Goal: Transaction & Acquisition: Book appointment/travel/reservation

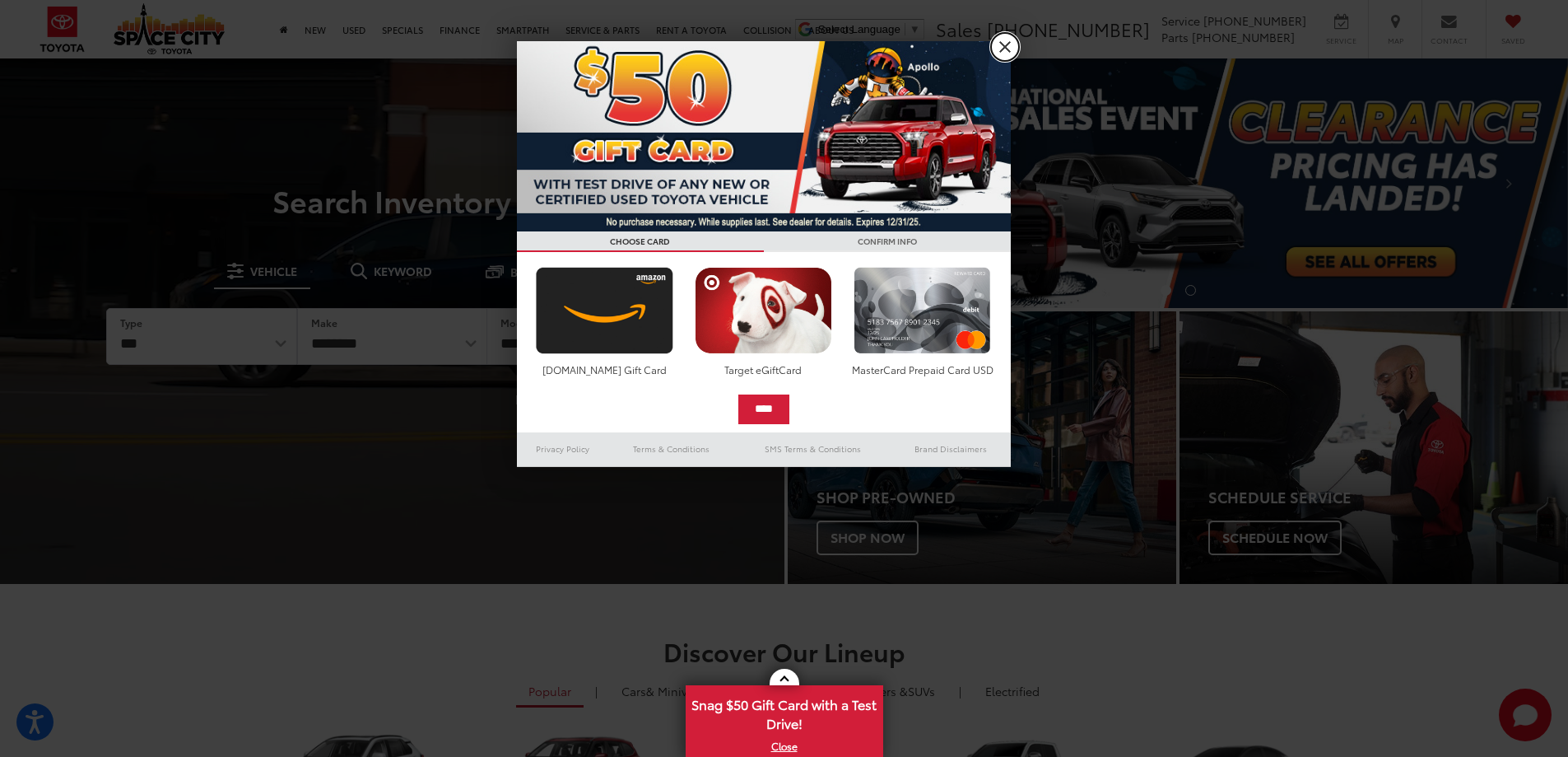
click at [1007, 41] on link "X" at bounding box center [1005, 47] width 28 height 28
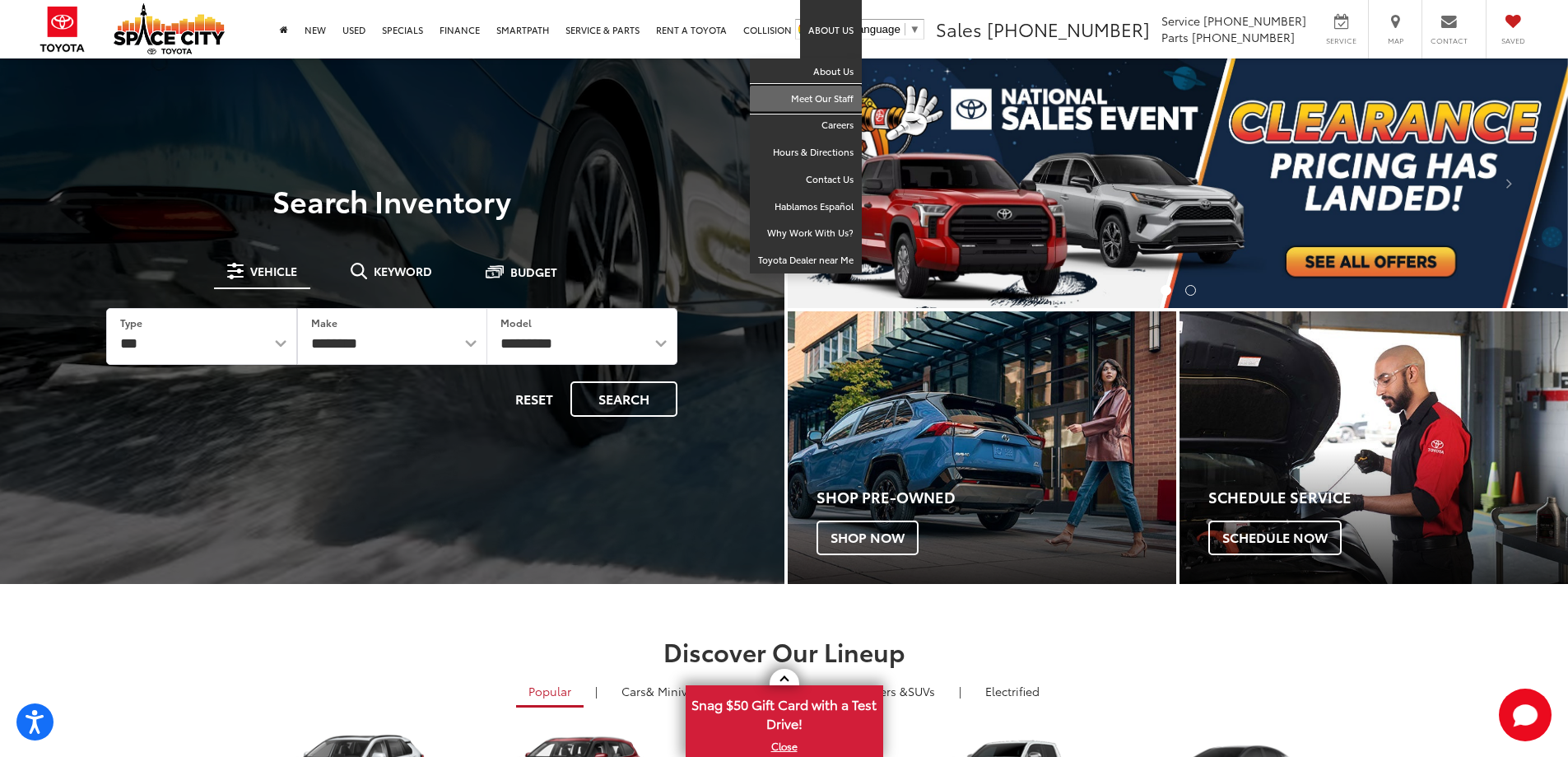
click at [842, 103] on link "Meet Our Staff" at bounding box center [806, 99] width 112 height 27
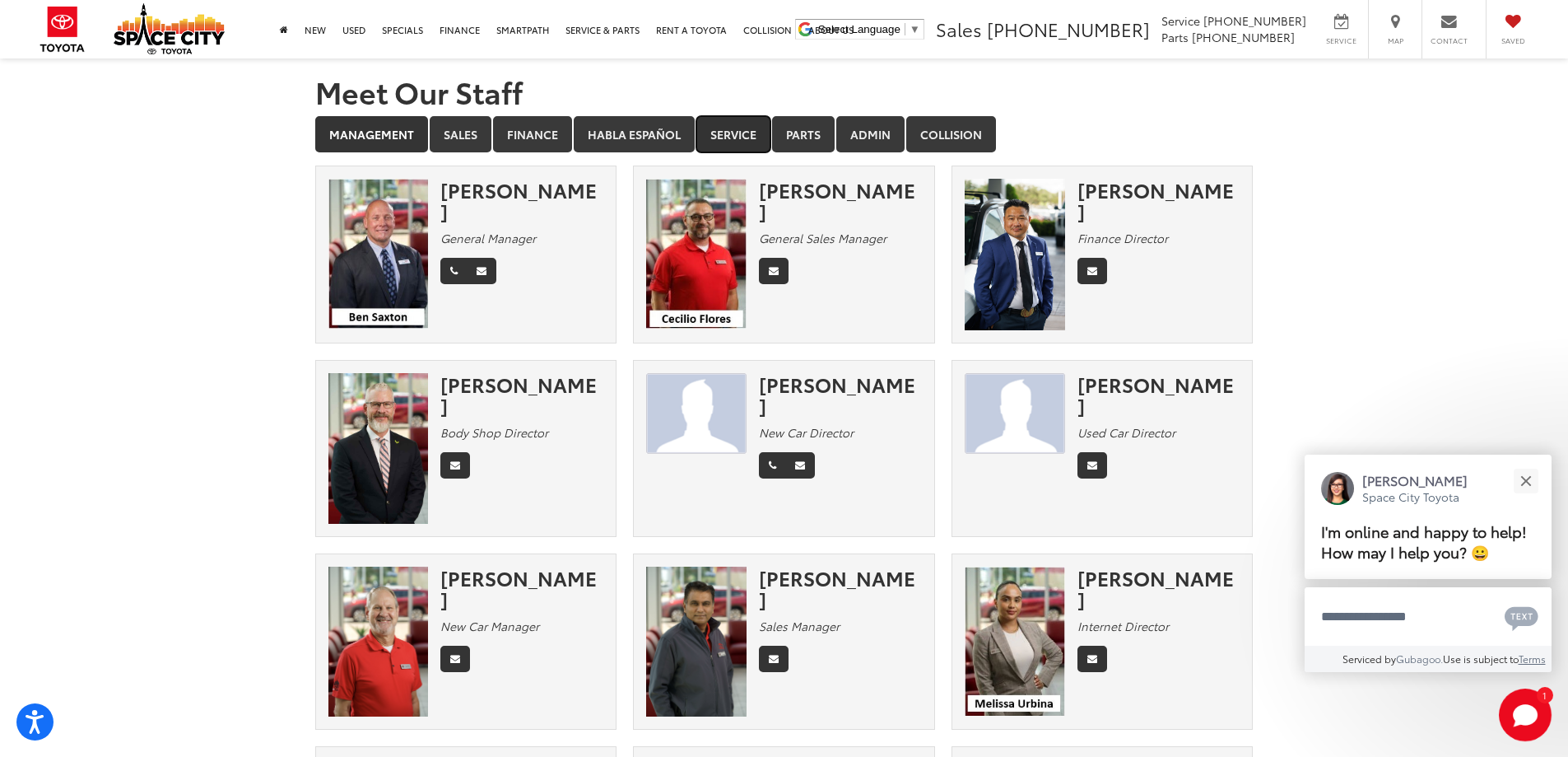
click at [742, 131] on link "Service" at bounding box center [733, 134] width 74 height 36
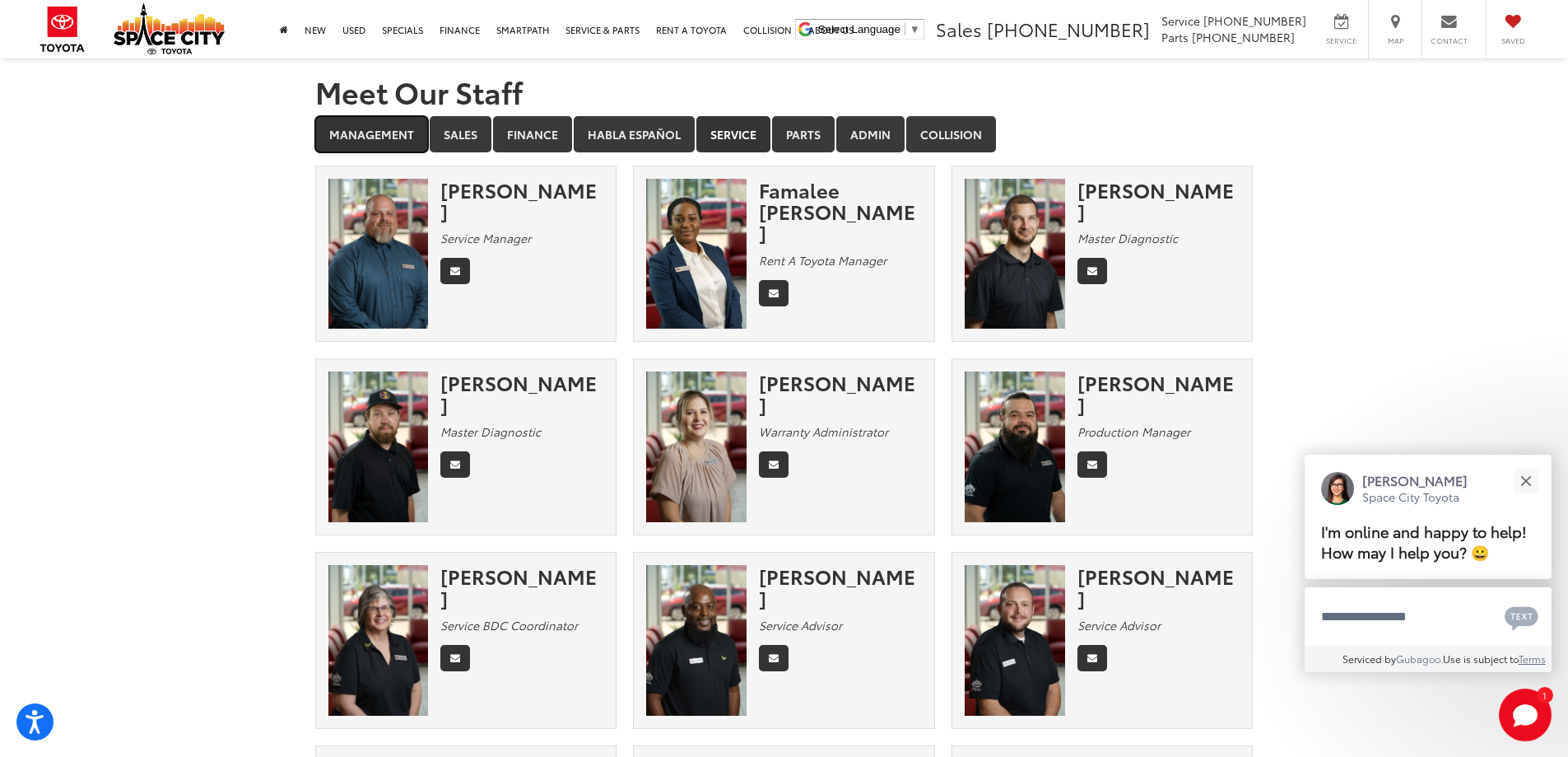
click at [407, 136] on link "Management" at bounding box center [371, 134] width 112 height 36
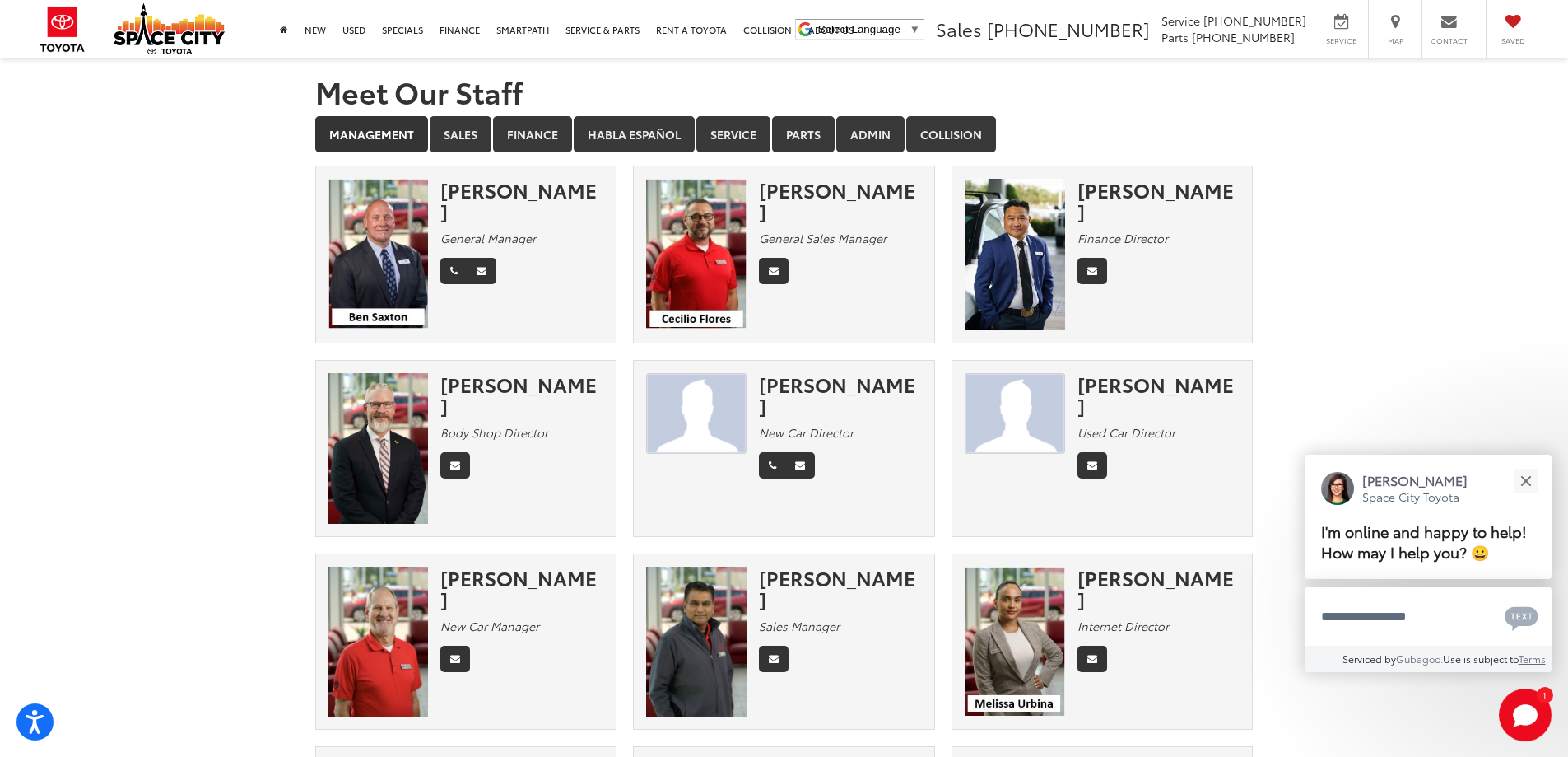
click at [404, 234] on img at bounding box center [379, 253] width 100 height 150
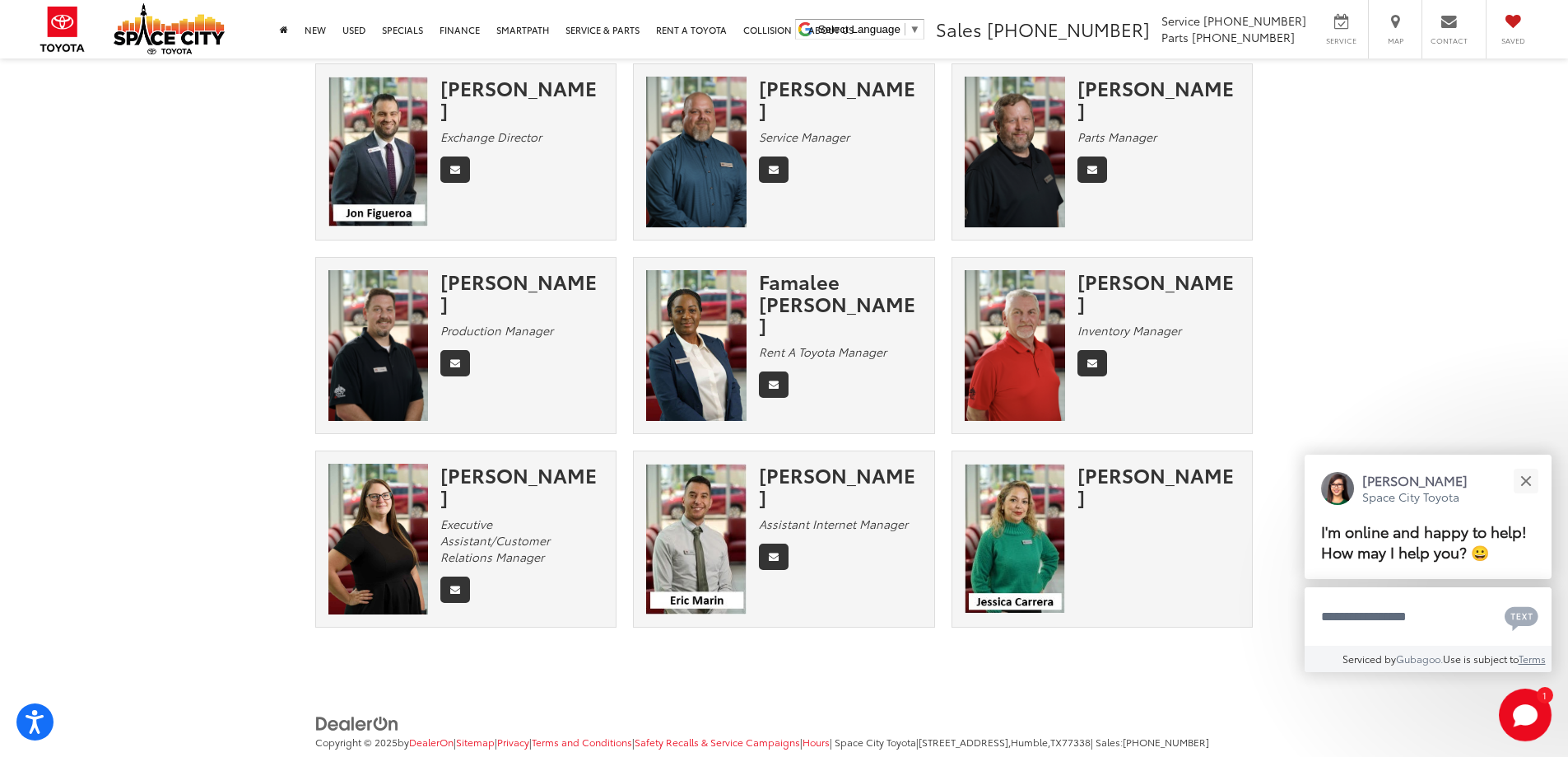
scroll to position [934, 0]
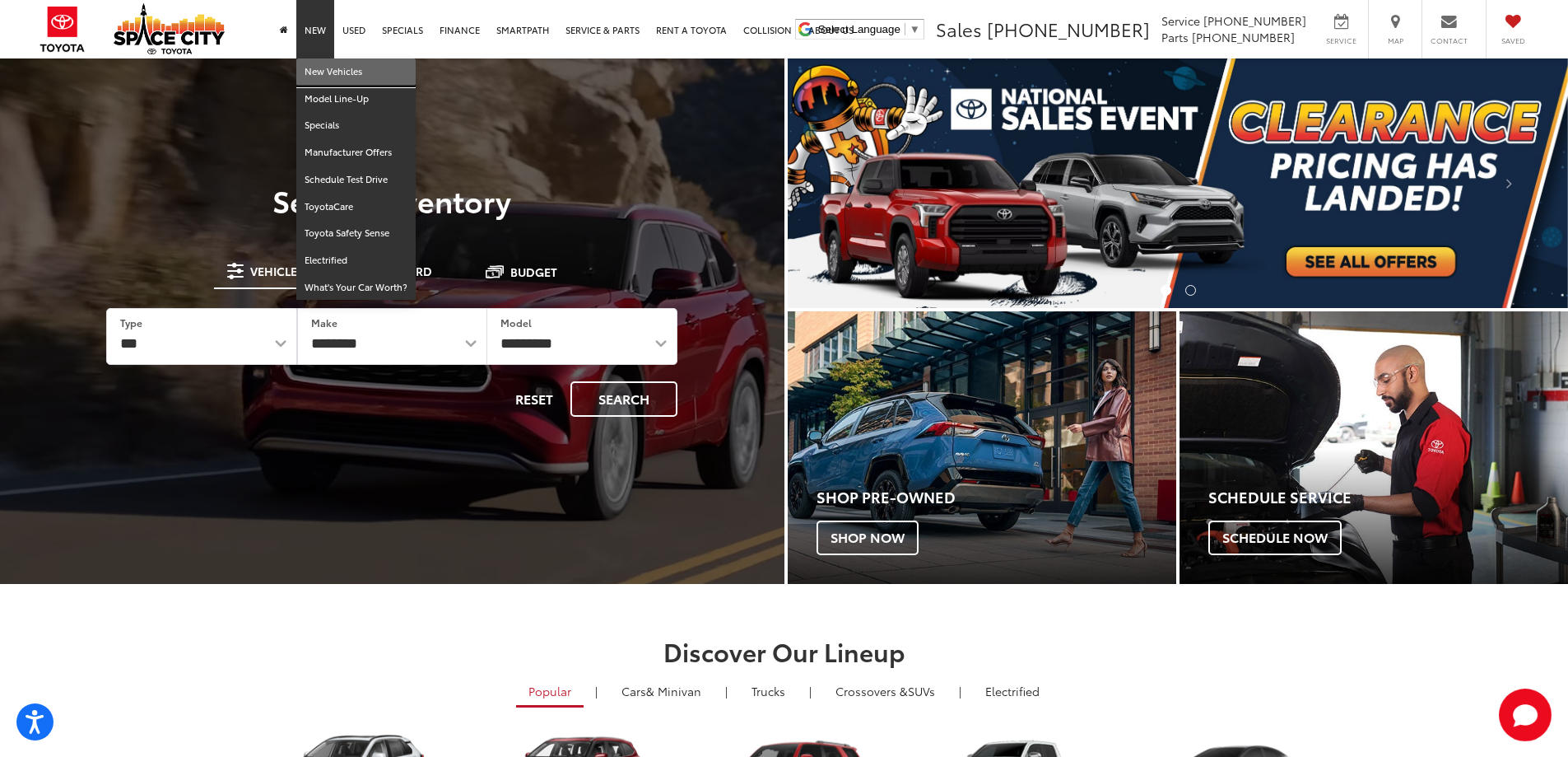
click at [329, 81] on link "New Vehicles" at bounding box center [356, 72] width 119 height 27
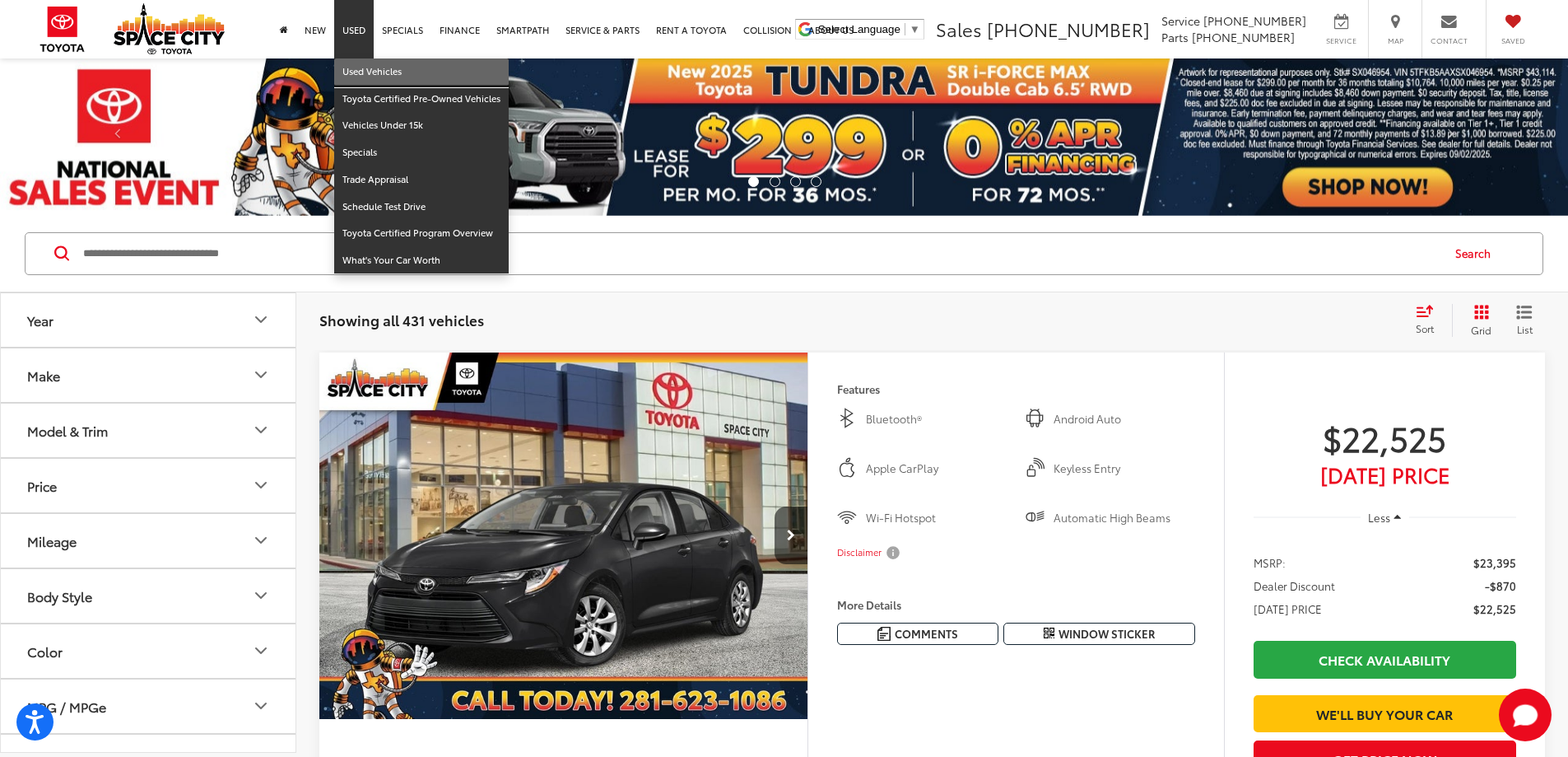
click at [375, 77] on link "Used Vehicles" at bounding box center [421, 72] width 175 height 27
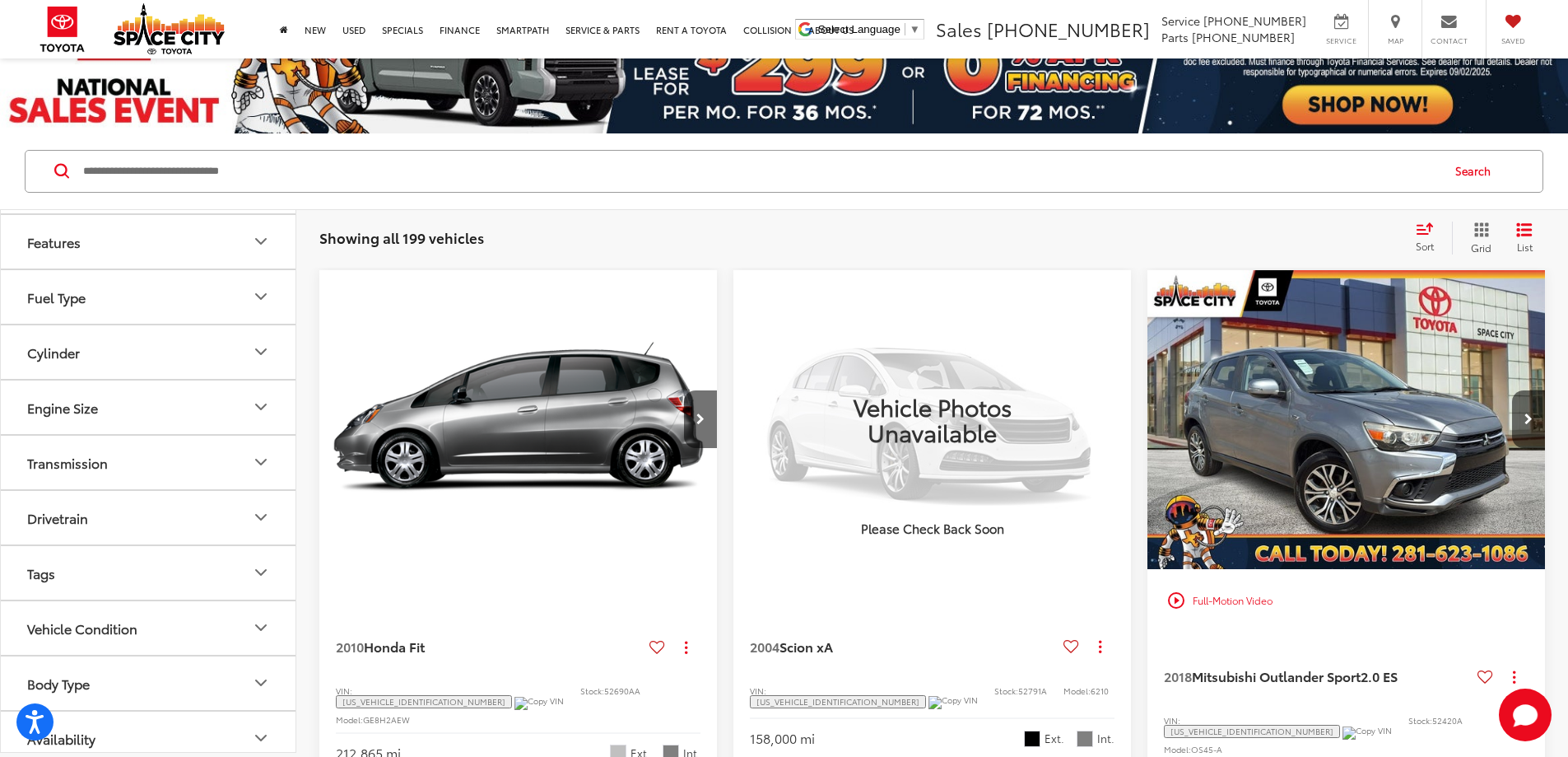
scroll to position [451, 0]
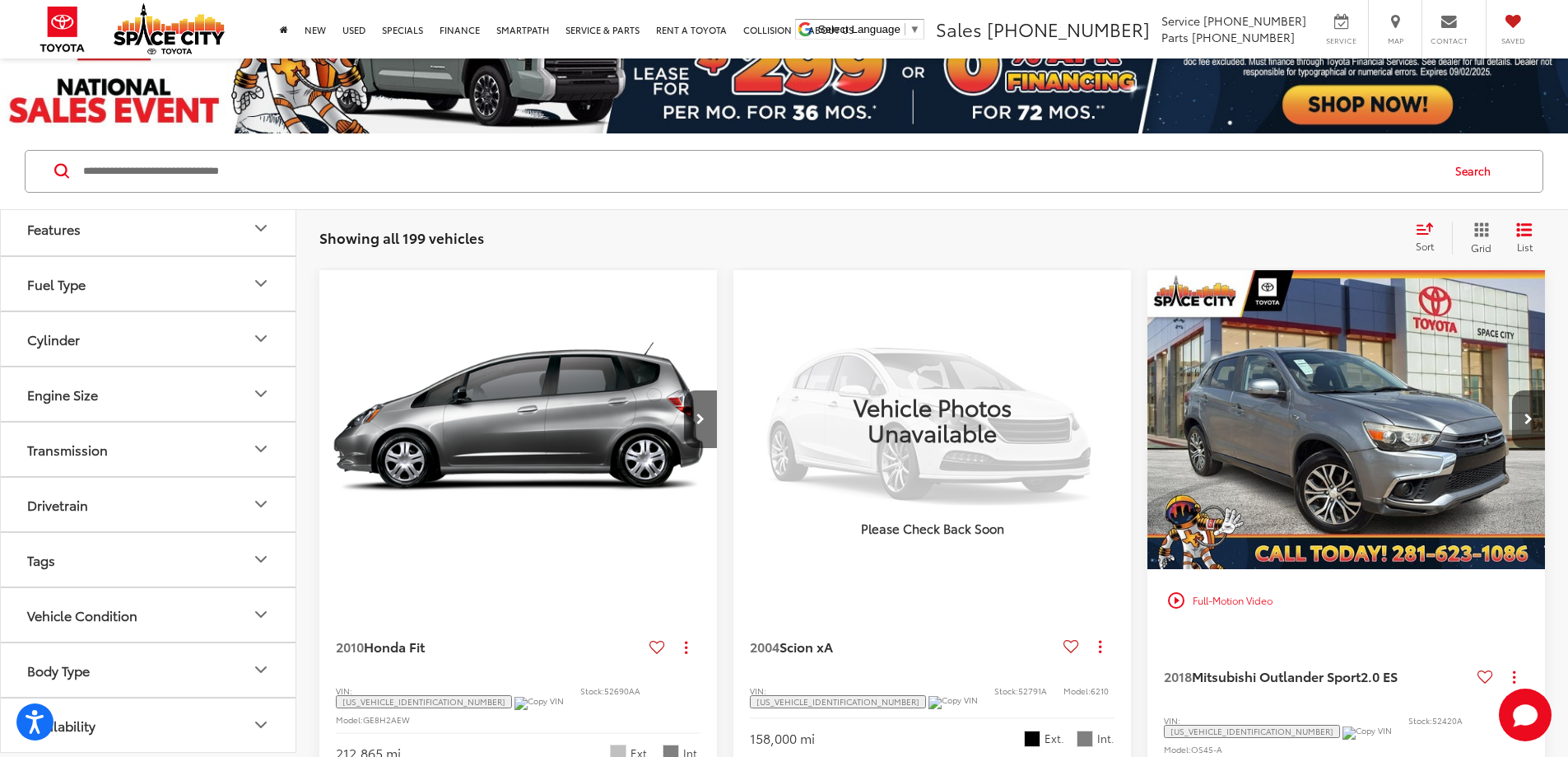
click at [212, 737] on button "Availability" at bounding box center [149, 725] width 297 height 54
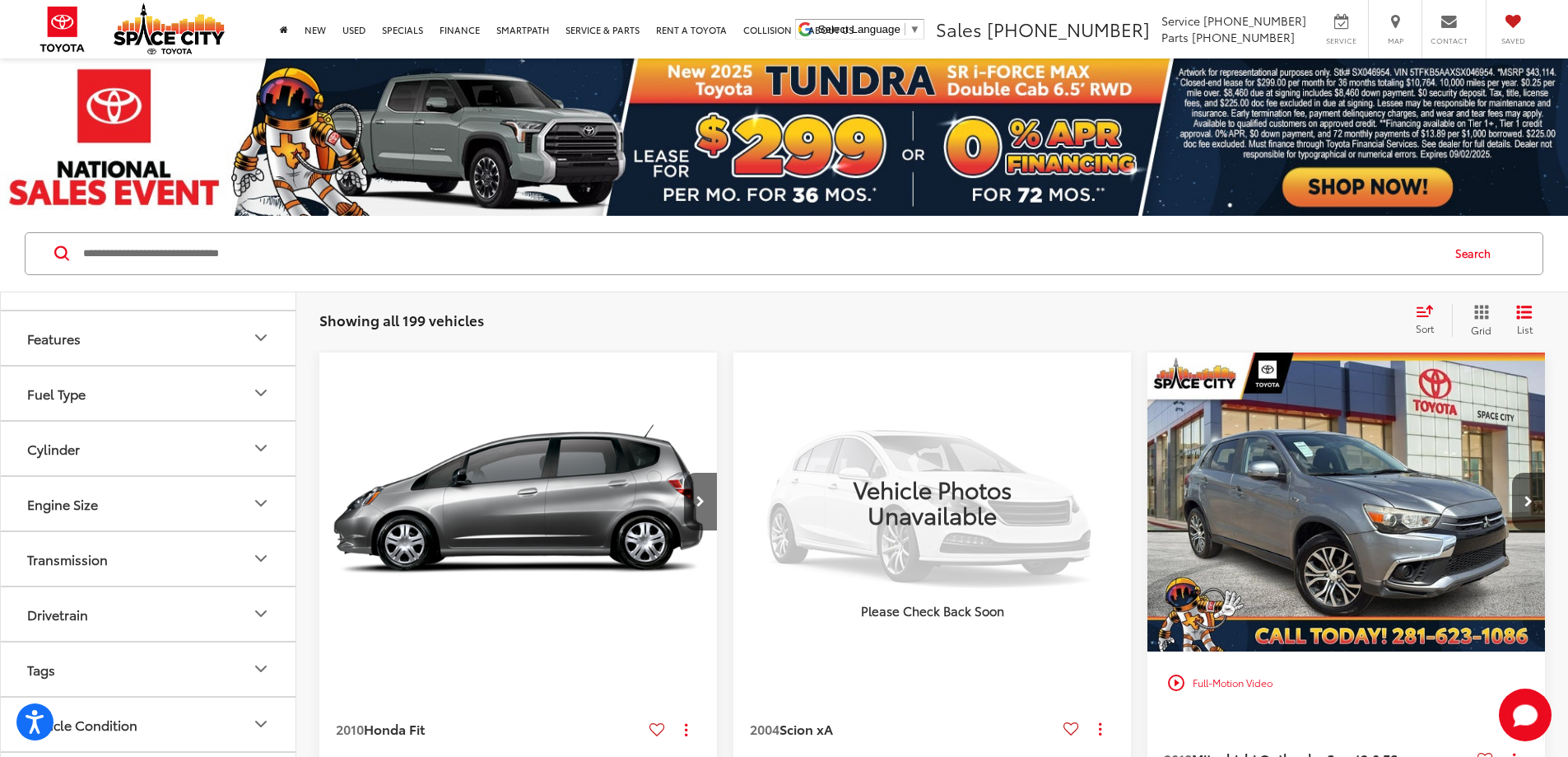
scroll to position [497, 0]
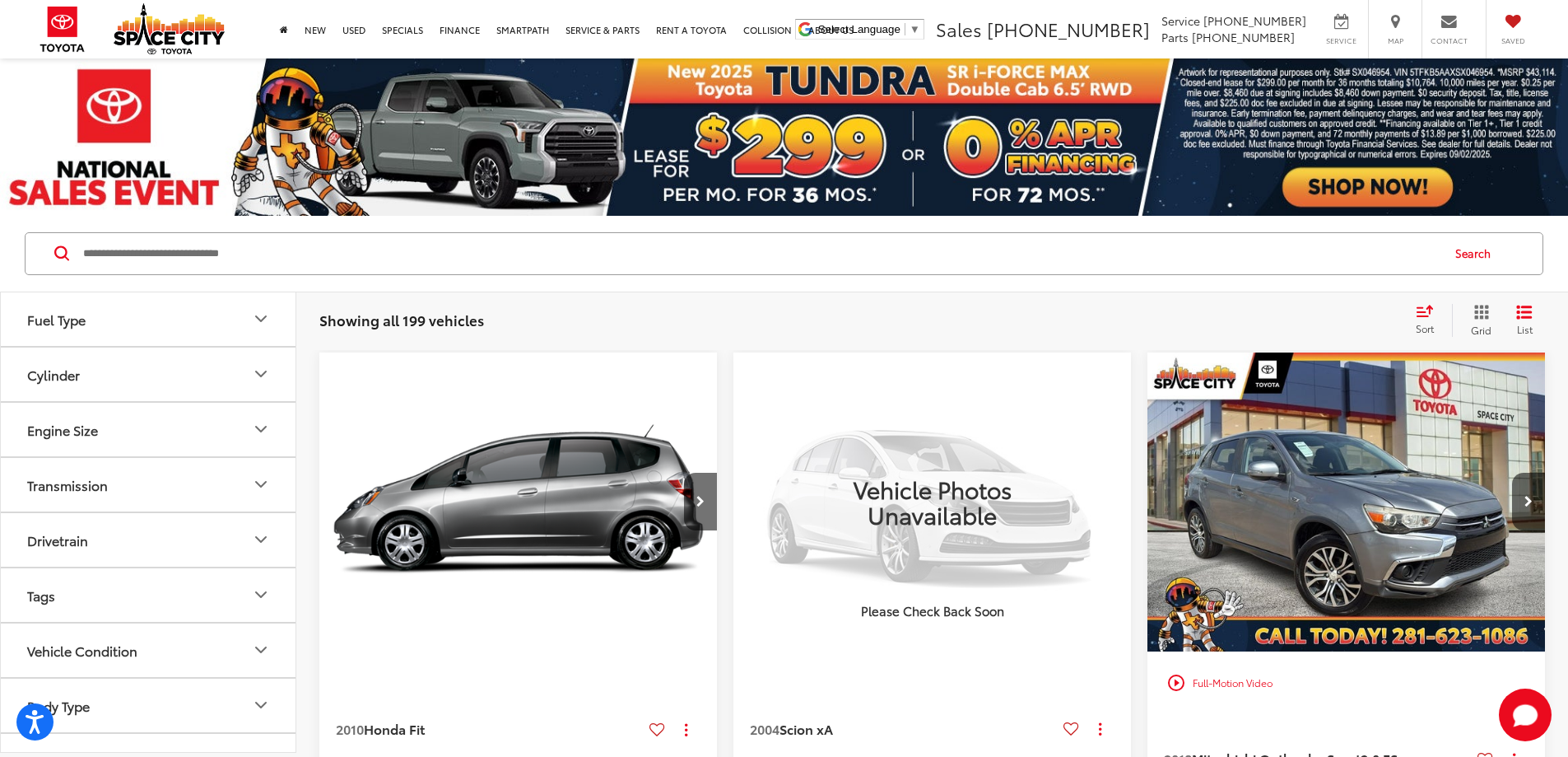
click at [1147, 481] on img "2018 Mitsubishi Outlander Sport 2.0 ES 0" at bounding box center [1347, 503] width 401 height 301
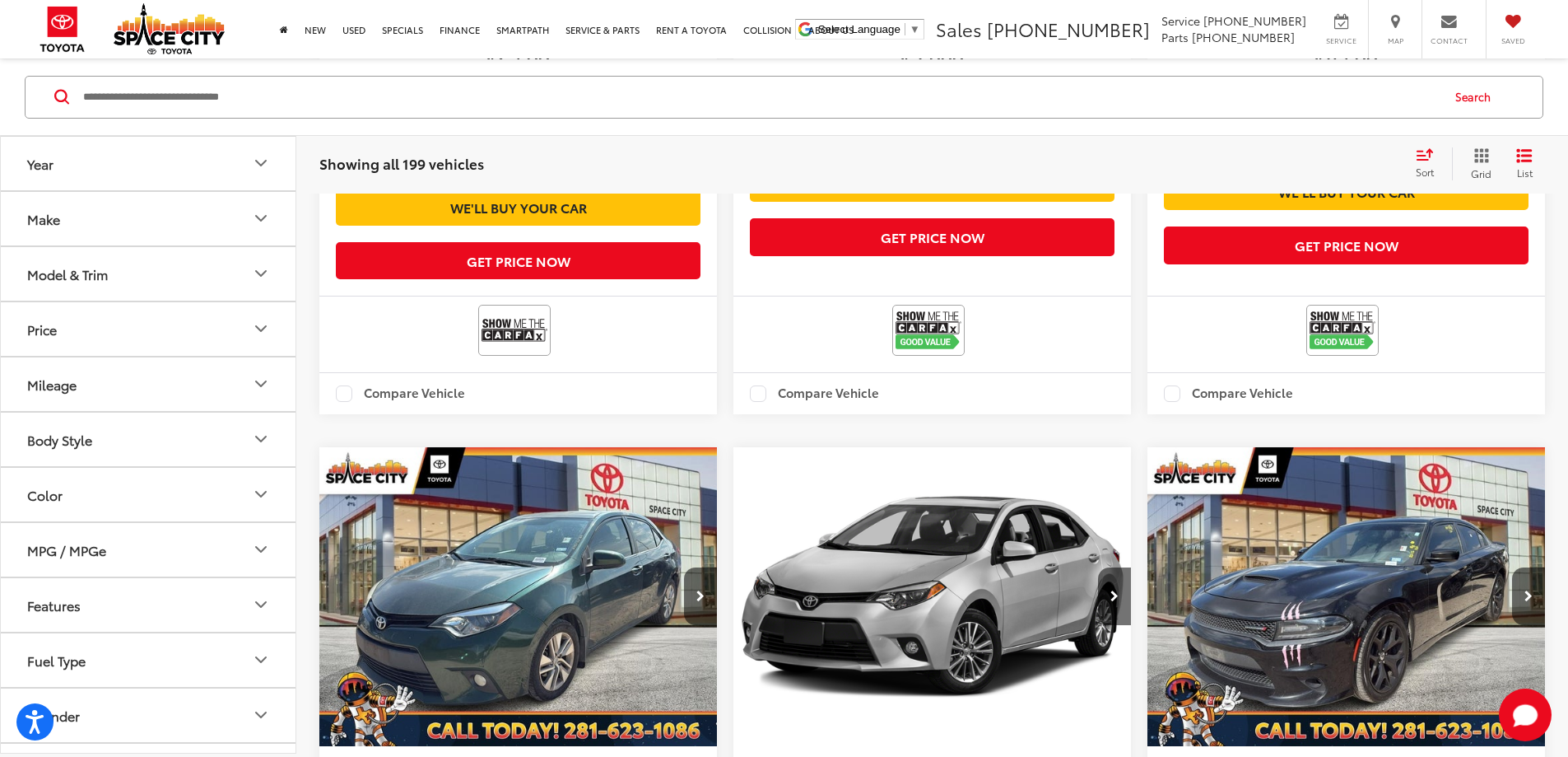
scroll to position [3212, 0]
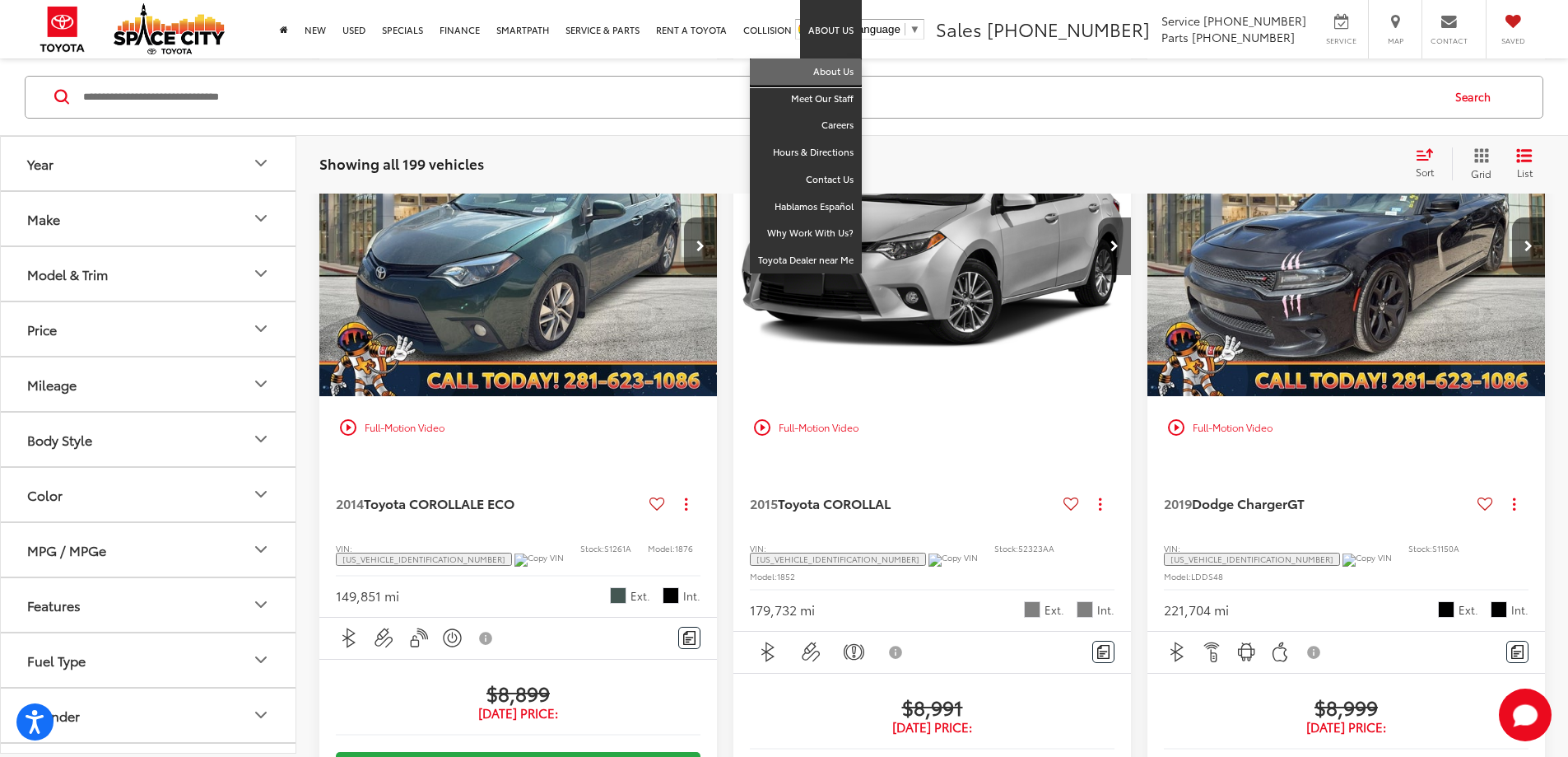
click at [830, 74] on link "About Us" at bounding box center [806, 72] width 112 height 27
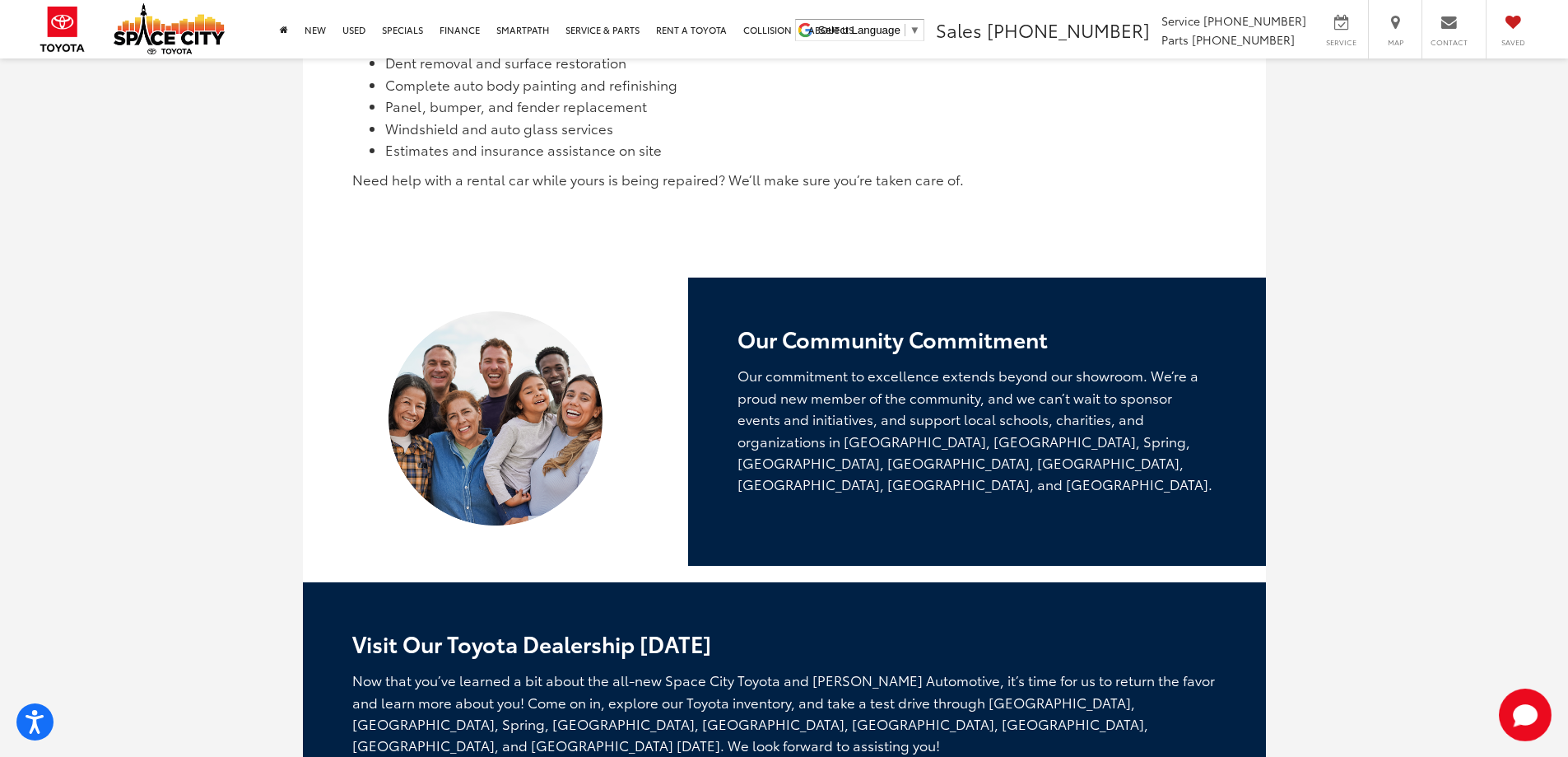
scroll to position [3814, 0]
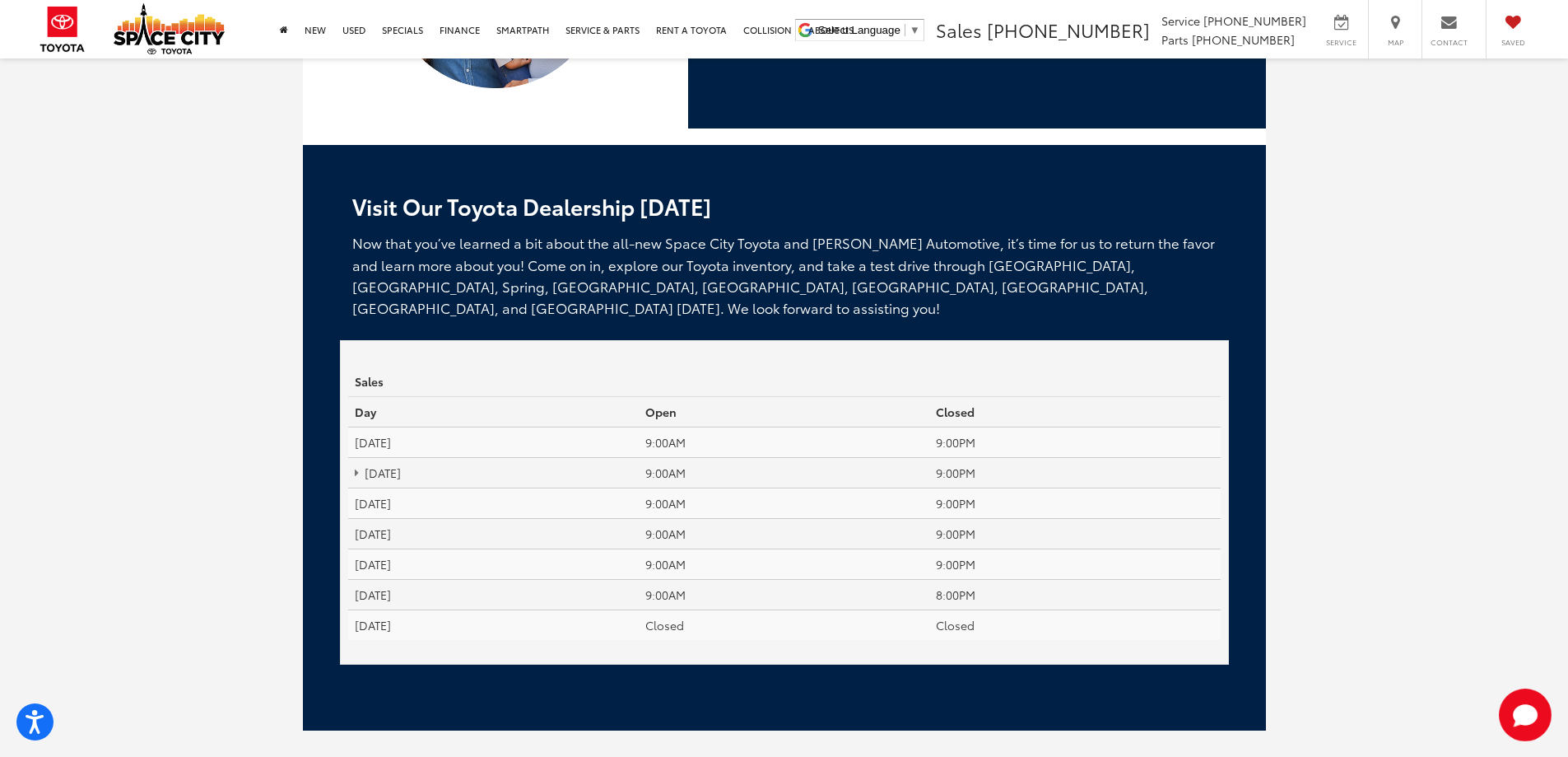
click at [368, 458] on td "[DATE]" at bounding box center [494, 473] width 291 height 30
click at [350, 458] on td "[DATE]" at bounding box center [494, 473] width 291 height 30
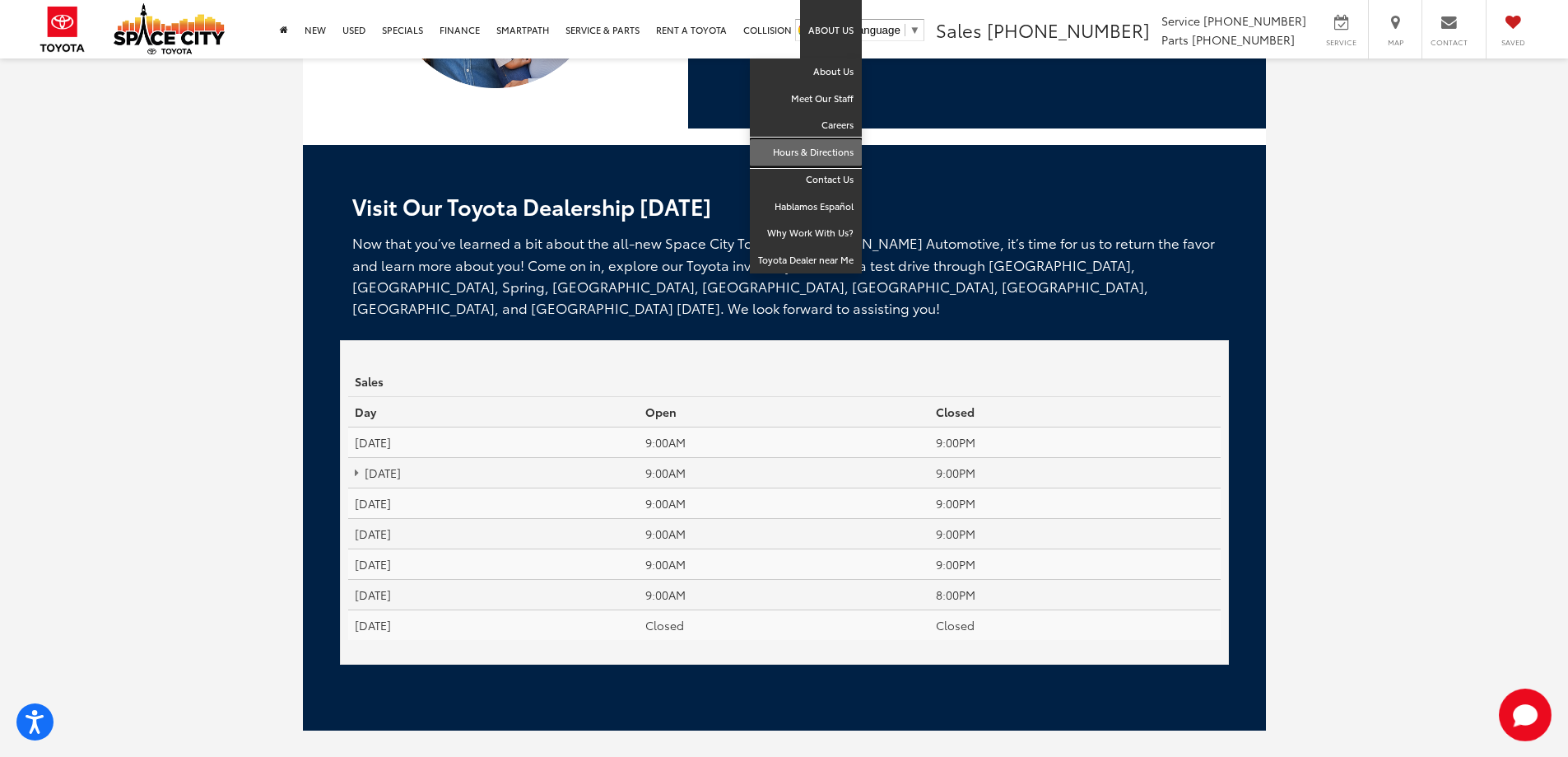
click at [823, 152] on link "Hours & Directions" at bounding box center [806, 152] width 112 height 27
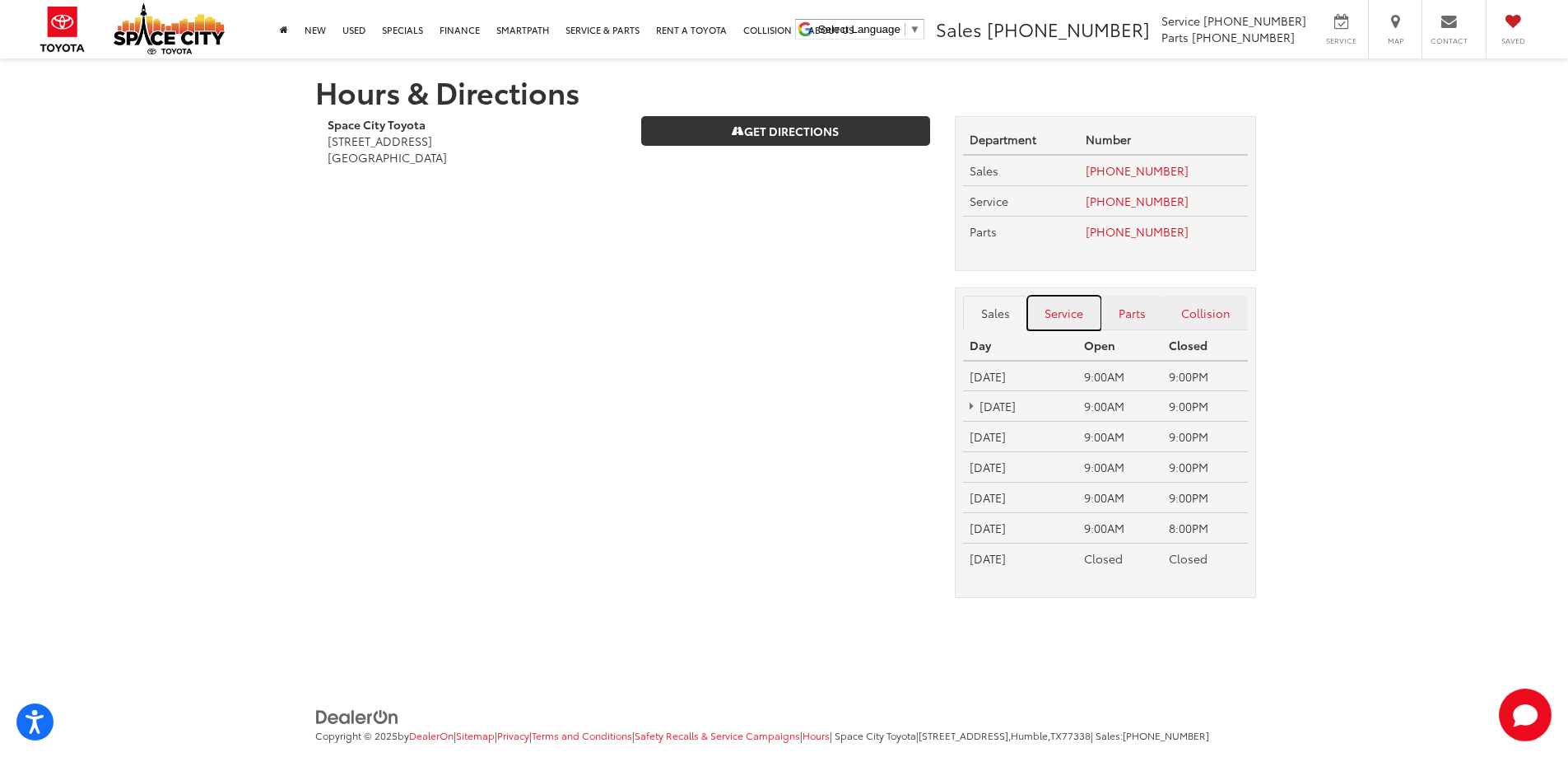
click at [1062, 309] on link "Service" at bounding box center [1065, 313] width 74 height 35
click at [987, 316] on link "Sales" at bounding box center [996, 313] width 64 height 35
click at [701, 44] on link "Rent a Toyota" at bounding box center [691, 29] width 87 height 59
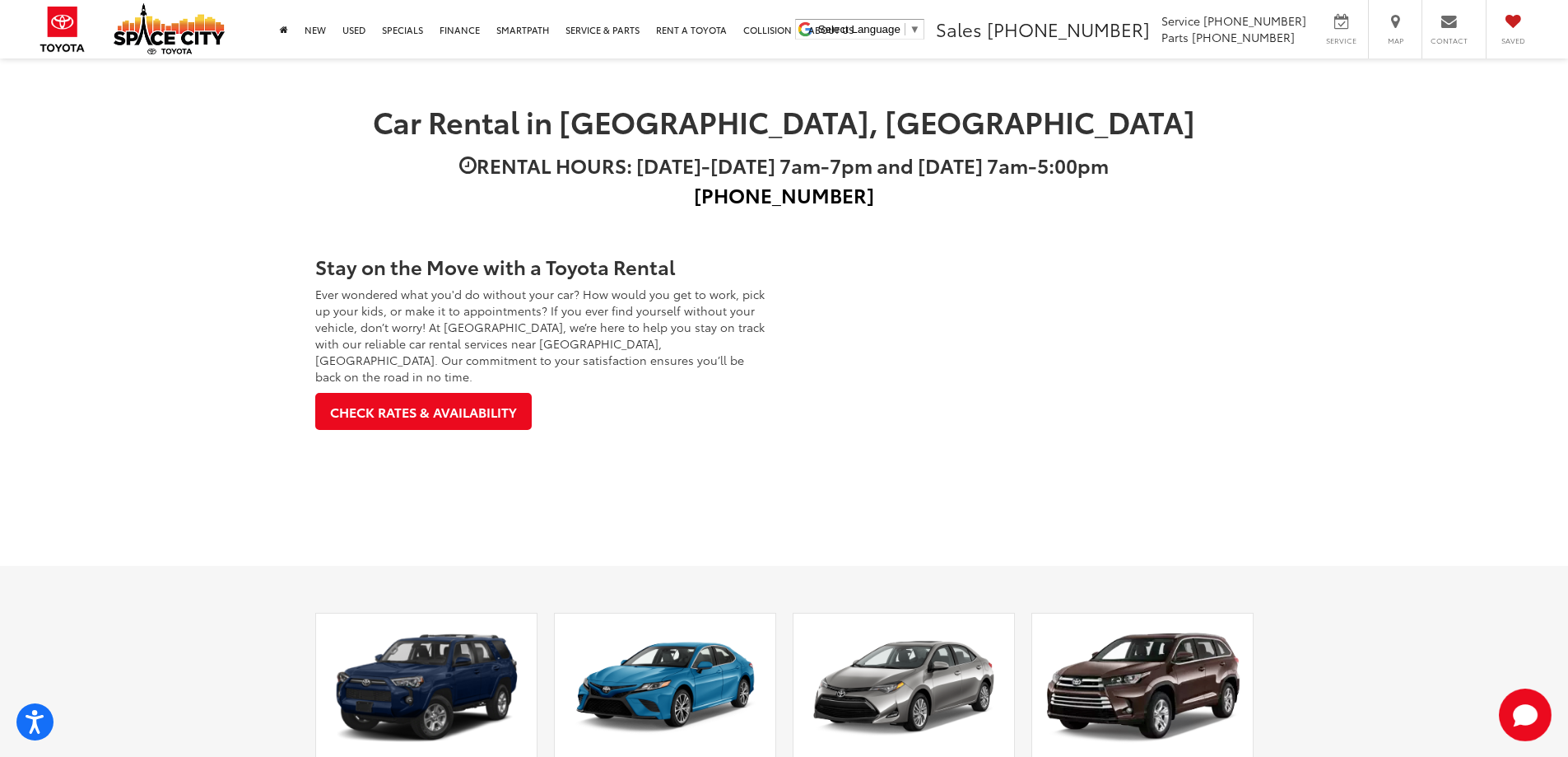
click at [452, 424] on div "Stay on the Move with a Toyota Rental Ever wondered what you'd do without your …" at bounding box center [544, 343] width 482 height 208
click at [461, 393] on link "Check Rates & Availability" at bounding box center [423, 411] width 216 height 37
